Goal: Navigation & Orientation: Find specific page/section

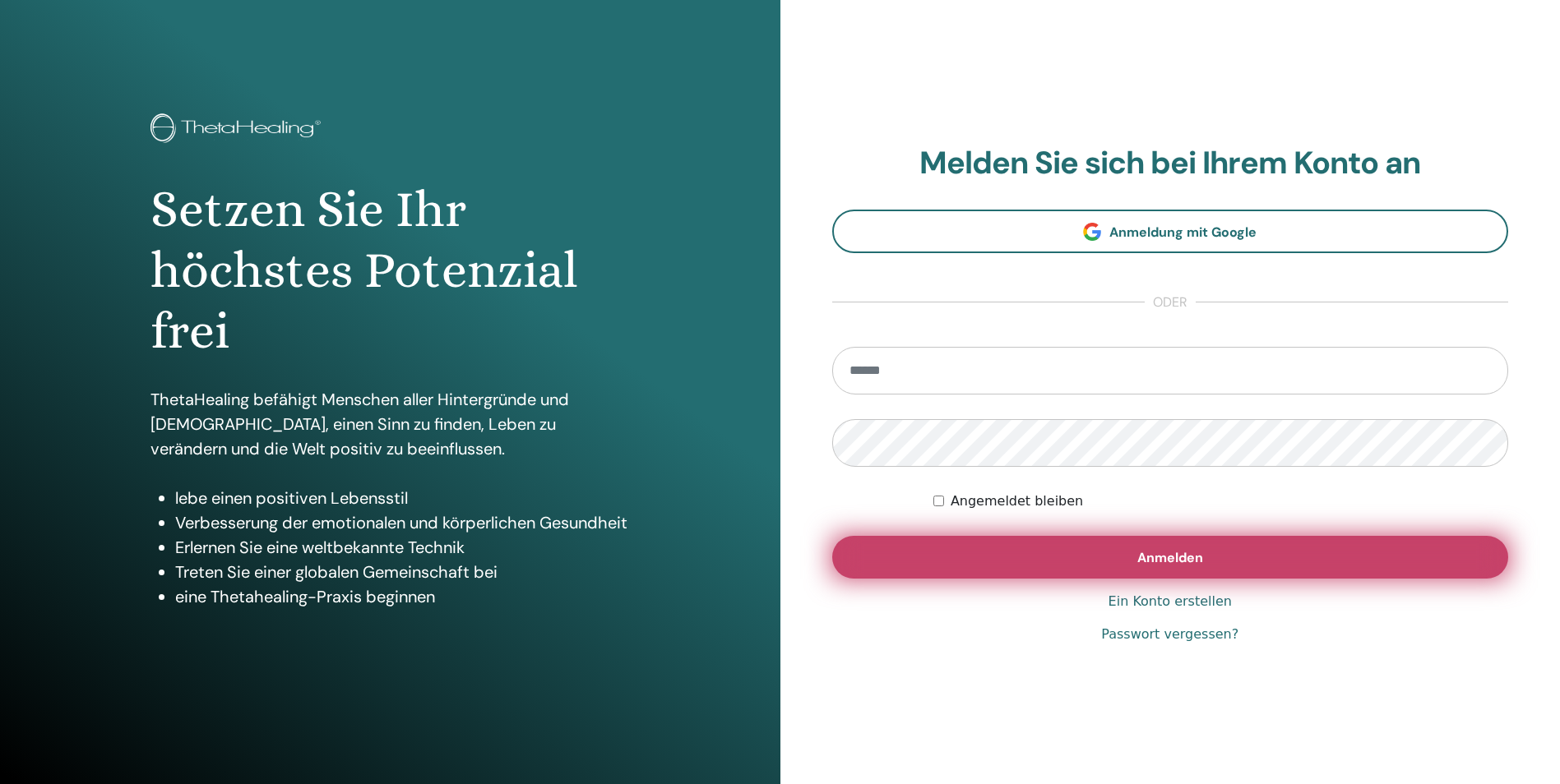
type input "**********"
click at [1122, 558] on button "Anmelden" at bounding box center [1170, 557] width 677 height 43
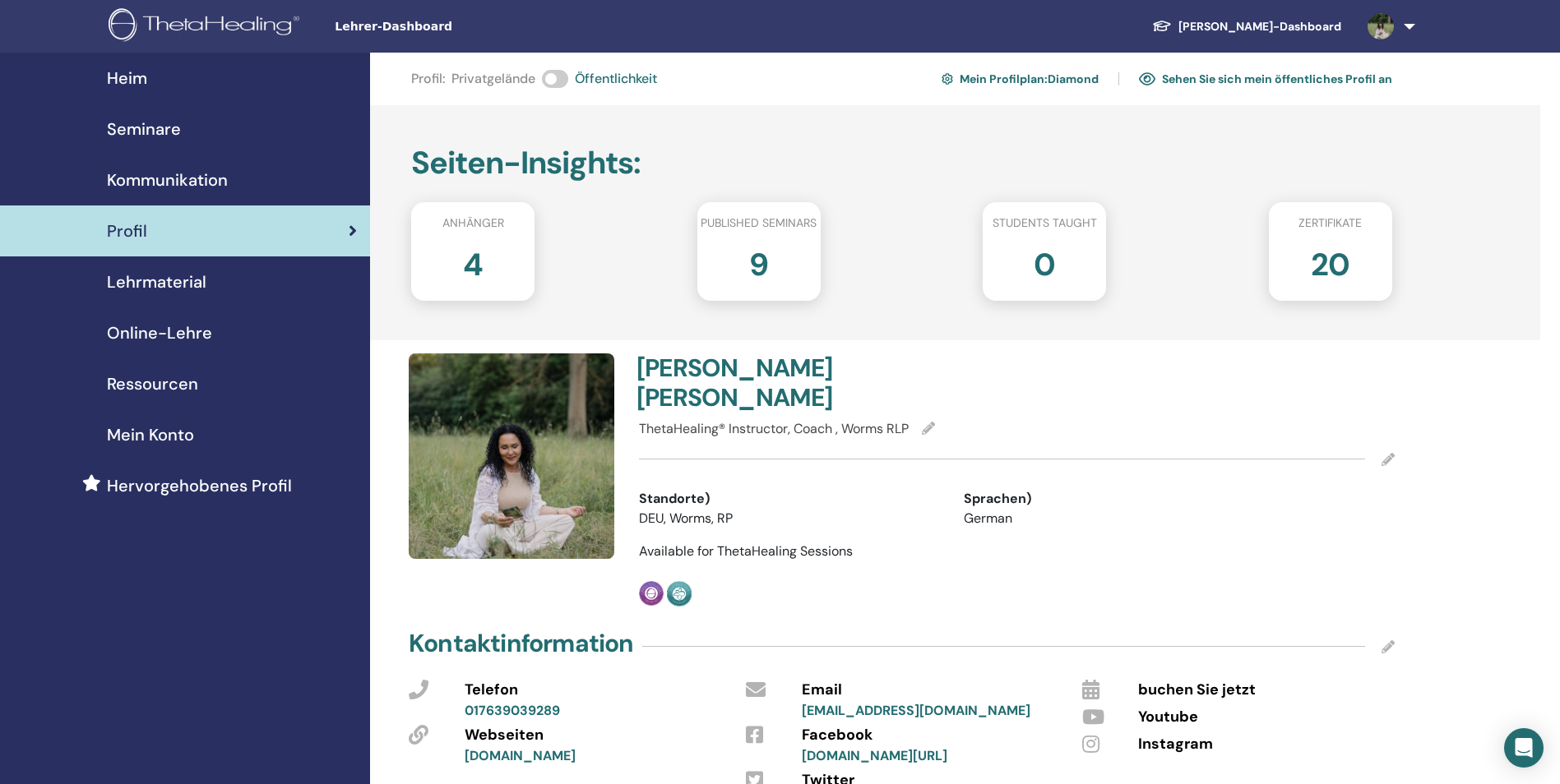
click at [185, 127] on div "Seminare" at bounding box center [185, 129] width 344 height 25
